Goal: Task Accomplishment & Management: Complete application form

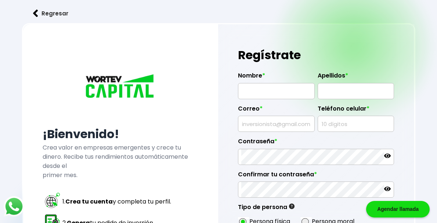
click at [286, 93] on input "text" at bounding box center [276, 90] width 70 height 15
type input "HIRONORI"
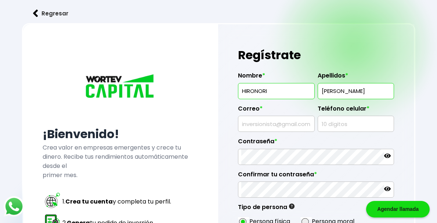
type input "TANIGUCHI PONCIANO"
type input "kasboy@hotmail.com"
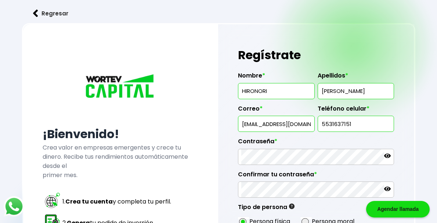
type input "5531637151"
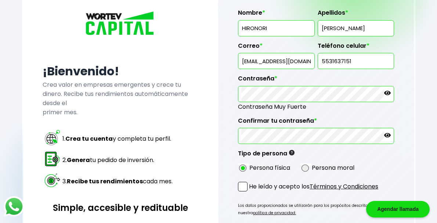
scroll to position [144, 0]
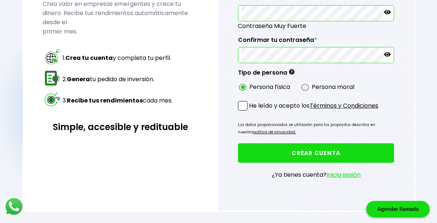
click at [242, 105] on span at bounding box center [243, 106] width 10 height 10
click at [251, 111] on input "He leído y acepto los Términos y Condiciones" at bounding box center [251, 111] width 0 height 0
click at [292, 147] on button "CREAR CUENTA" at bounding box center [316, 152] width 156 height 19
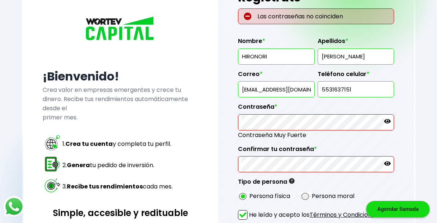
scroll to position [110, 0]
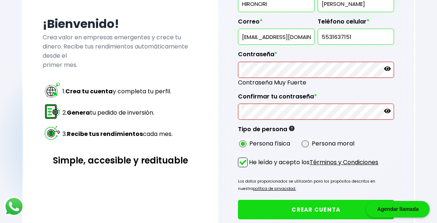
click at [388, 69] on icon at bounding box center [387, 69] width 7 height 4
click at [389, 112] on icon at bounding box center [387, 111] width 7 height 7
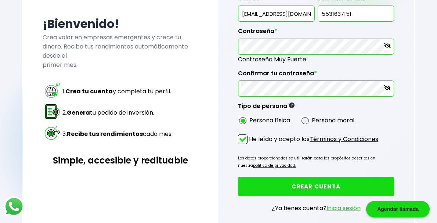
click at [337, 183] on button "CREAR CUENTA" at bounding box center [316, 186] width 156 height 19
